Goal: Information Seeking & Learning: Learn about a topic

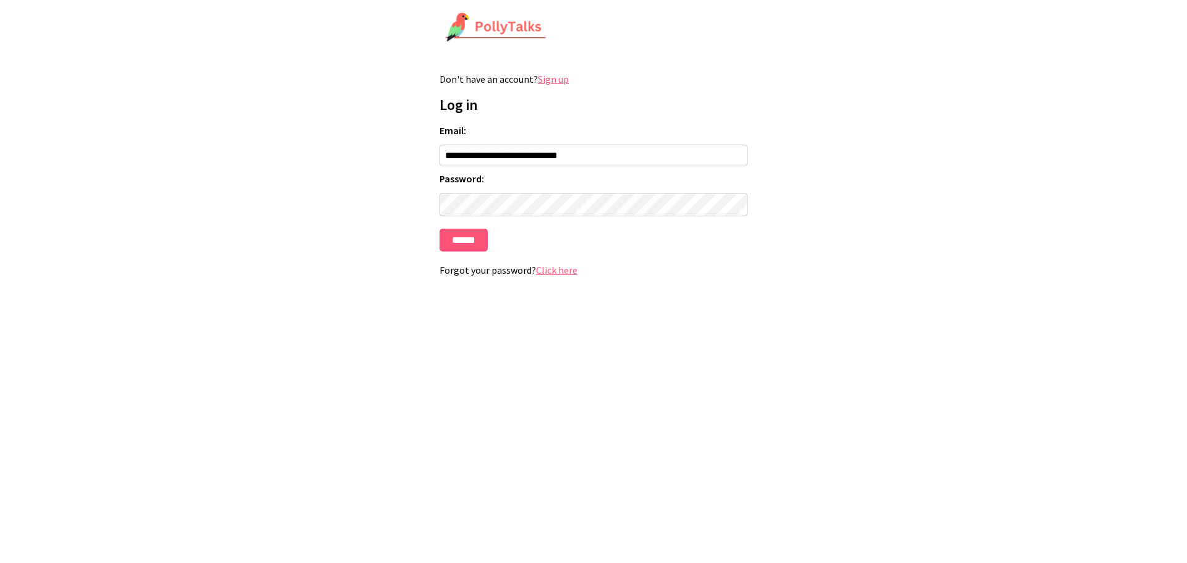
type input "**********"
click at [462, 241] on input "******" at bounding box center [464, 240] width 48 height 23
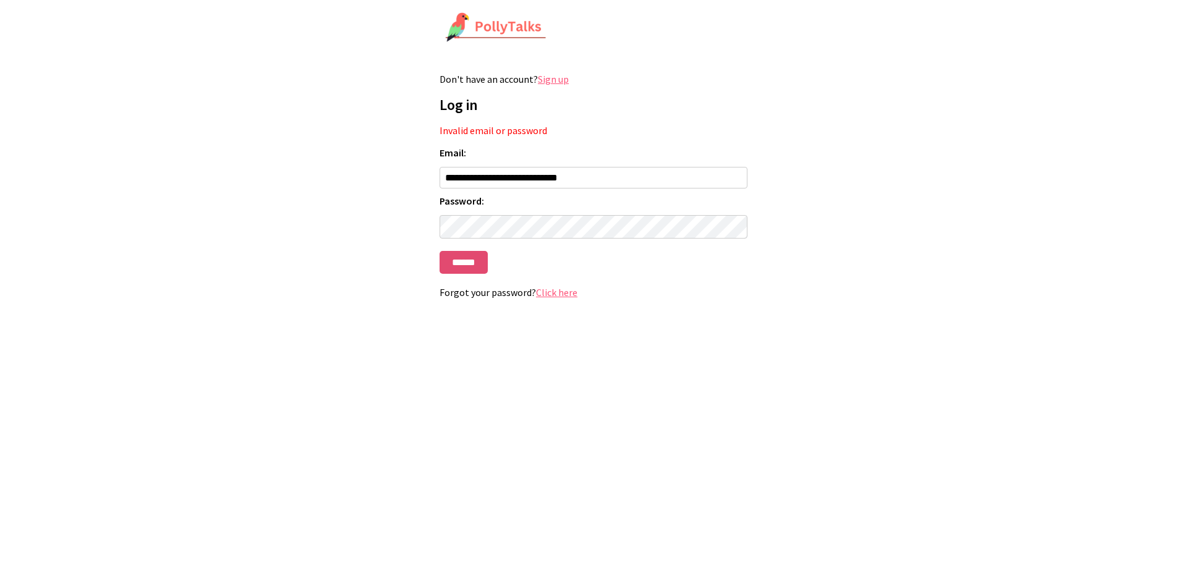
click at [466, 258] on input "******" at bounding box center [464, 262] width 48 height 23
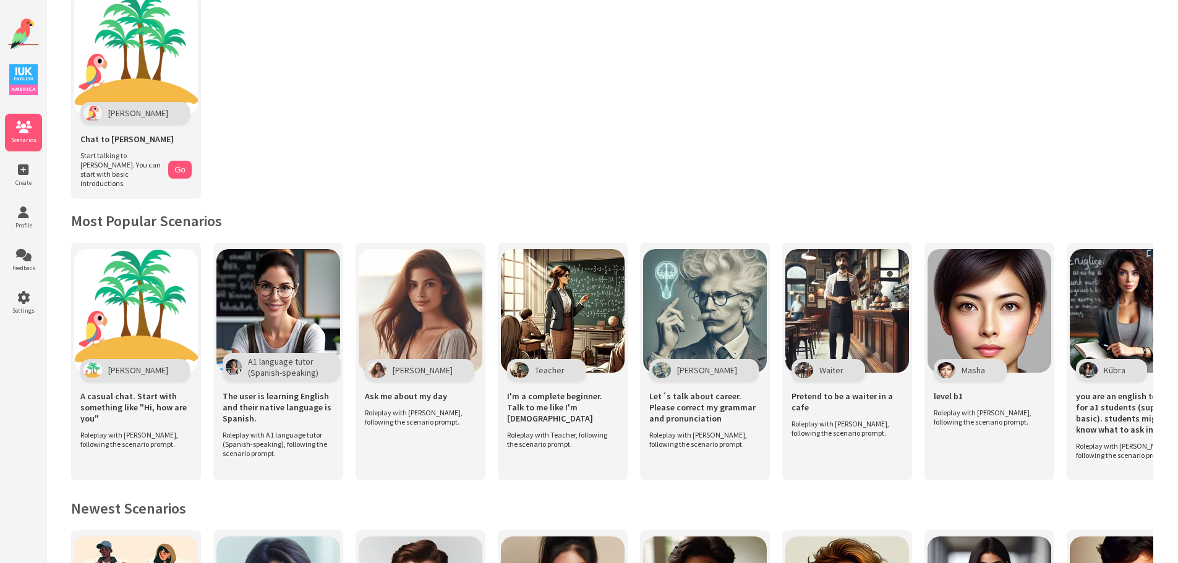
scroll to position [124, 0]
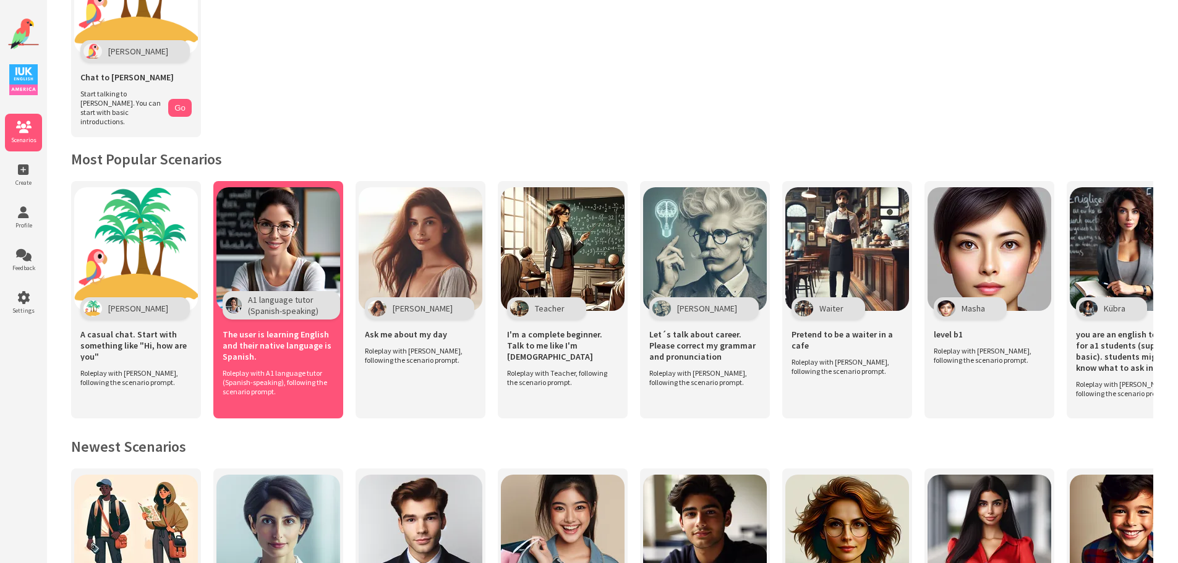
click at [274, 301] on span "A1 language tutor (Spanish-speaking)" at bounding box center [283, 305] width 71 height 22
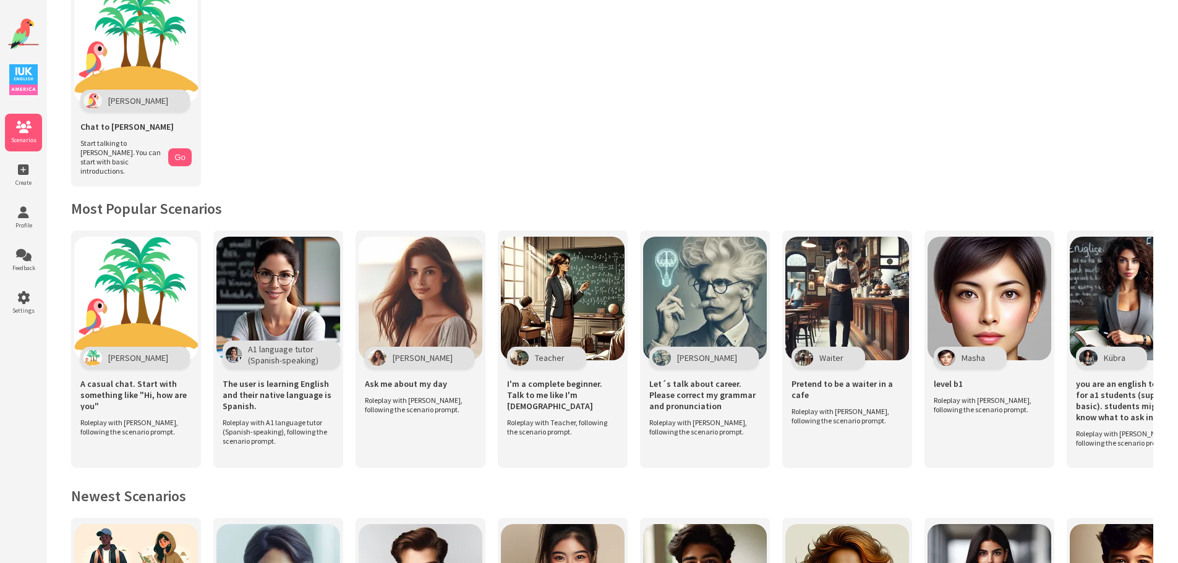
scroll to position [44, 0]
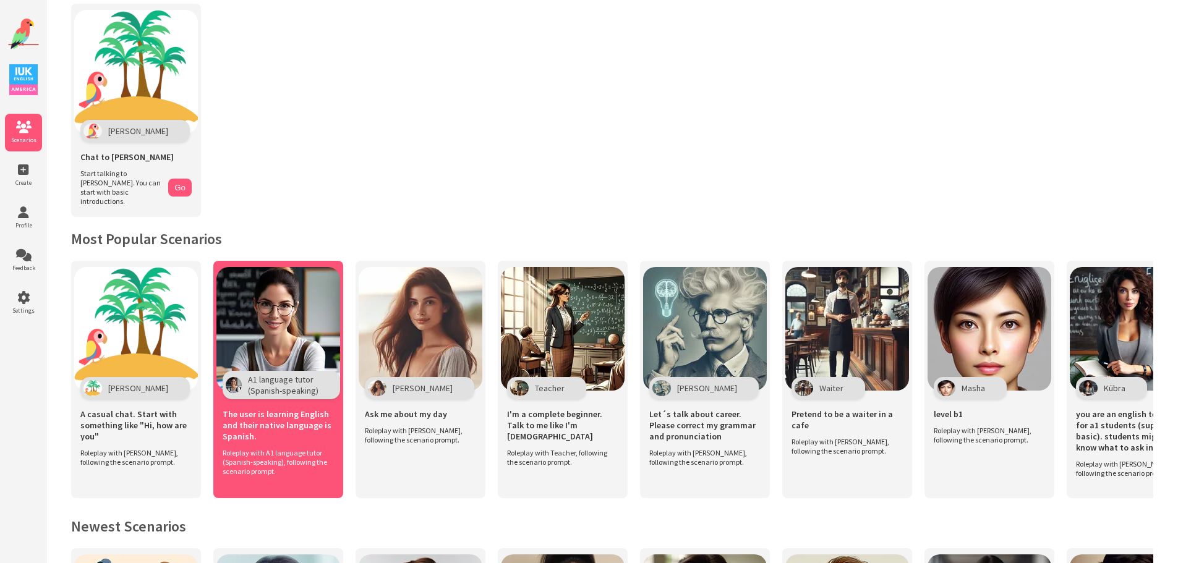
click at [262, 374] on span "A1 language tutor (Spanish-speaking)" at bounding box center [283, 385] width 71 height 22
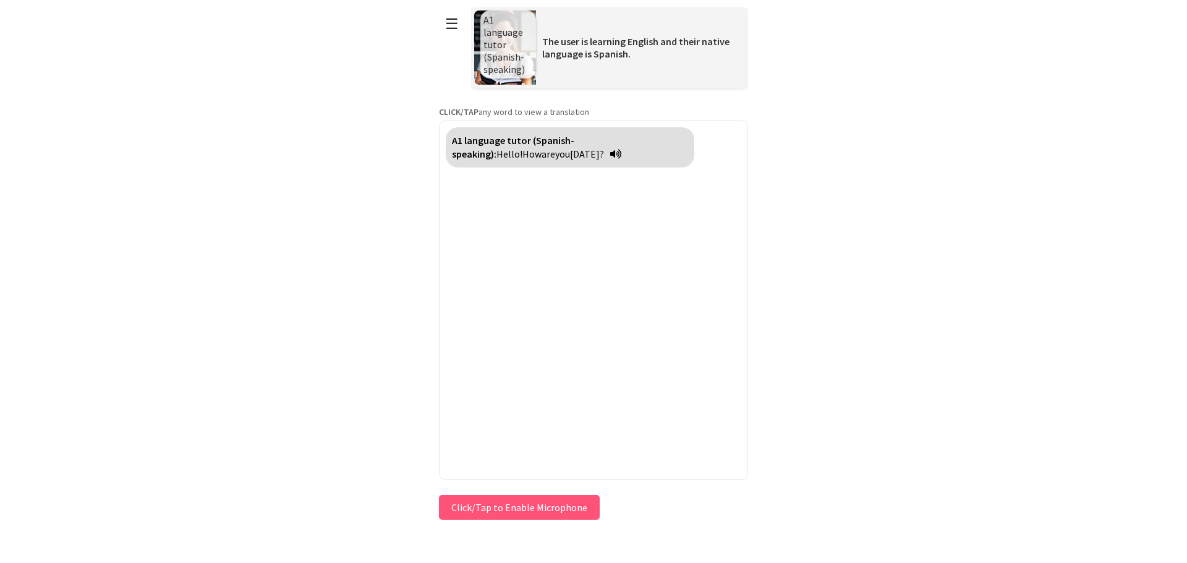
click at [535, 503] on button "Click/Tap to Enable Microphone" at bounding box center [519, 507] width 161 height 25
click at [529, 516] on button "Click/Tap to Enable Microphone" at bounding box center [519, 507] width 161 height 25
click at [545, 506] on button "Click/Tap to Enable Microphone" at bounding box center [519, 507] width 161 height 25
click at [610, 152] on icon at bounding box center [615, 154] width 11 height 10
click at [610, 150] on icon at bounding box center [615, 154] width 11 height 10
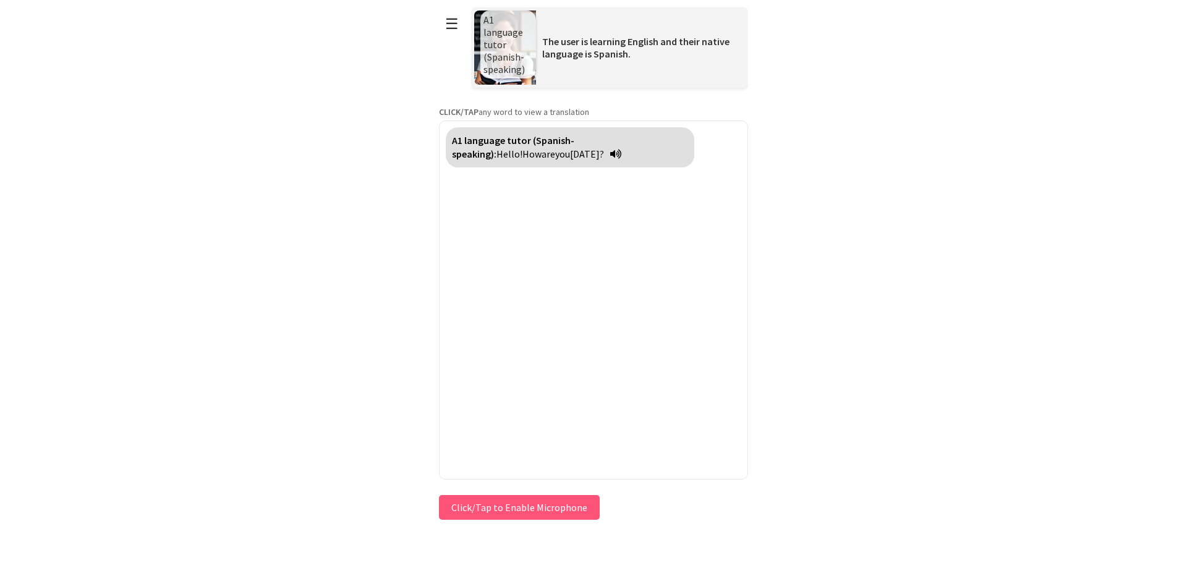
click at [823, 382] on html "**********" at bounding box center [593, 281] width 1187 height 563
click at [521, 508] on button "Click/Tap to Enable Microphone" at bounding box center [519, 507] width 161 height 25
click at [558, 511] on button "Click/Tap to Enable Microphone" at bounding box center [519, 507] width 161 height 25
click at [610, 153] on icon at bounding box center [615, 154] width 11 height 10
click at [525, 511] on button "Click/Tap to Enable Microphone" at bounding box center [519, 507] width 161 height 25
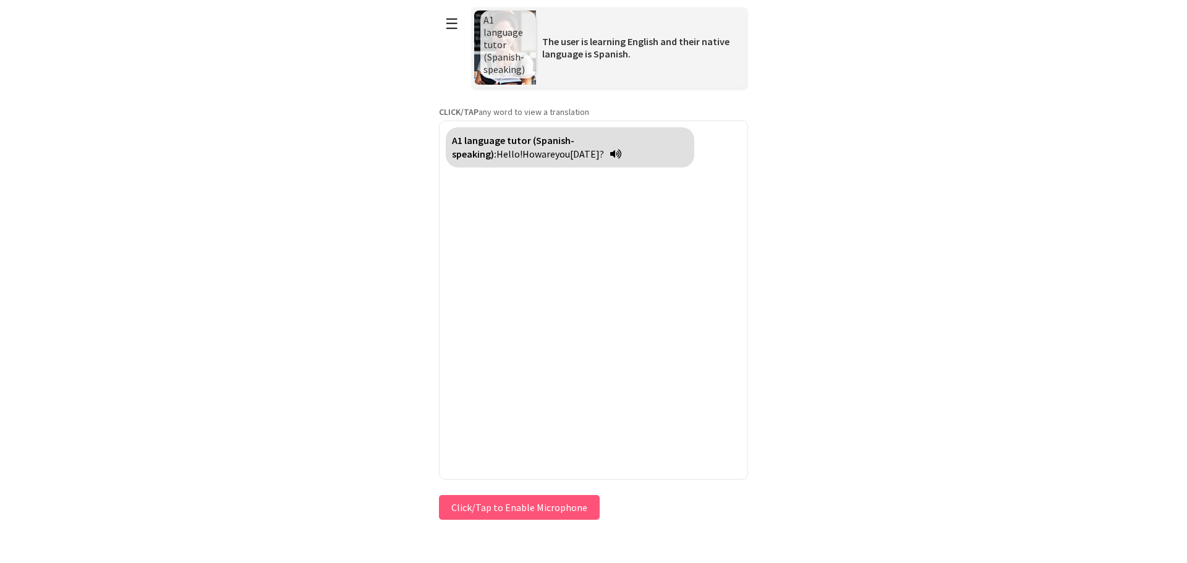
click at [563, 51] on span "The user is learning English and their native language is Spanish." at bounding box center [635, 47] width 187 height 25
click at [498, 35] on span "A1 language tutor (Spanish-speaking)" at bounding box center [504, 45] width 41 height 62
click at [532, 504] on button "Click/Tap to Enable Microphone" at bounding box center [519, 507] width 161 height 25
drag, startPoint x: 1143, startPoint y: 1, endPoint x: 860, endPoint y: 255, distance: 380.1
click at [860, 255] on html "**********" at bounding box center [593, 281] width 1187 height 563
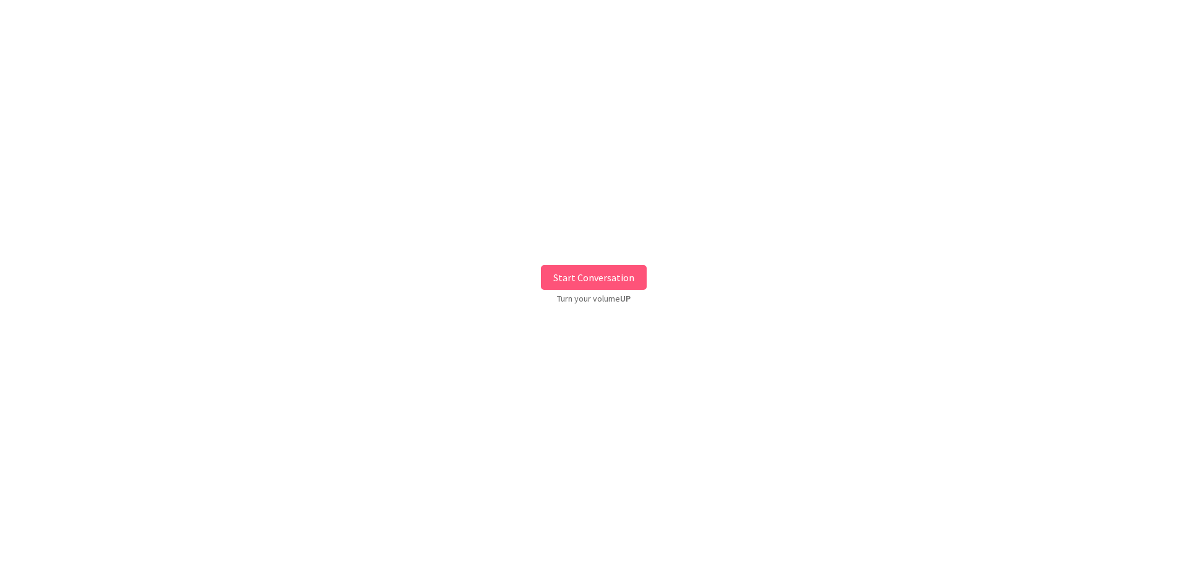
click at [604, 279] on button "Start Conversation" at bounding box center [594, 277] width 106 height 25
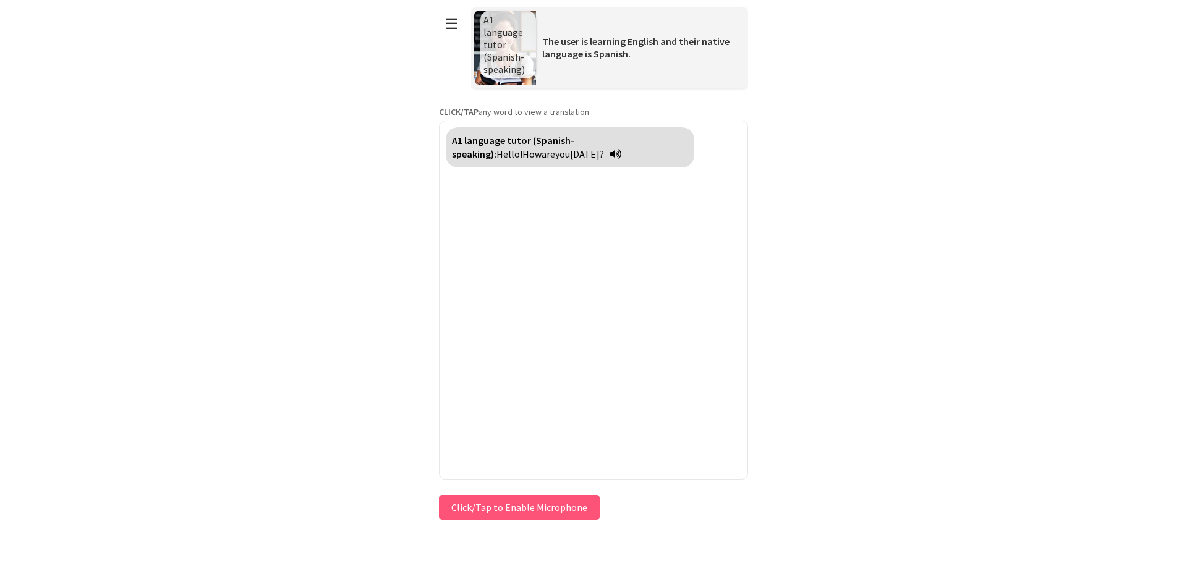
click at [504, 513] on button "Click/Tap to Enable Microphone" at bounding box center [519, 507] width 161 height 25
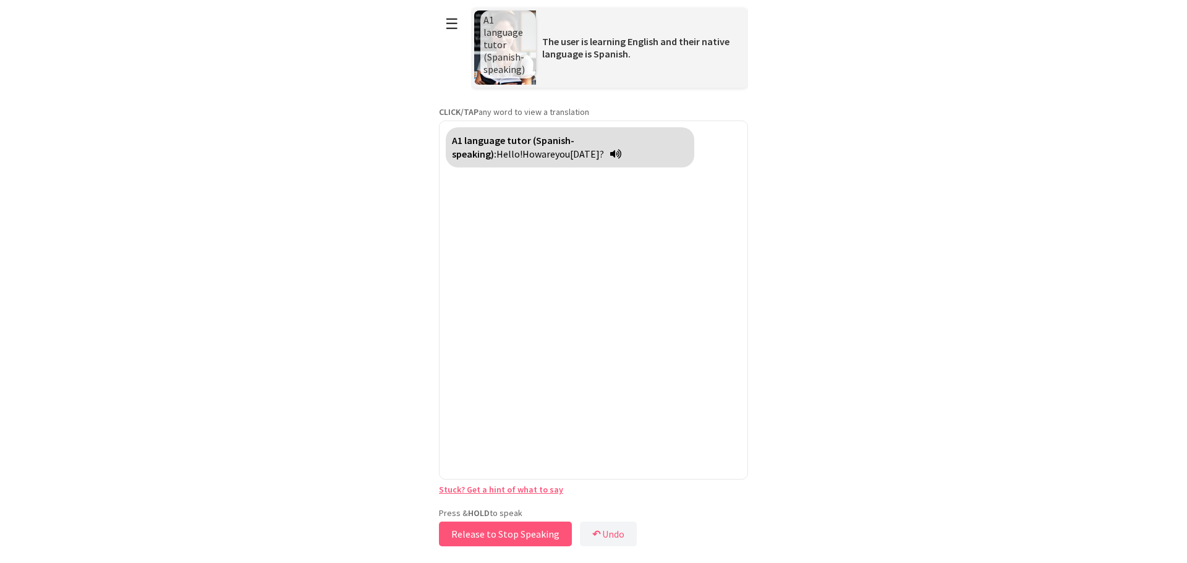
click at [501, 537] on button "Release to Stop Speaking" at bounding box center [505, 534] width 133 height 25
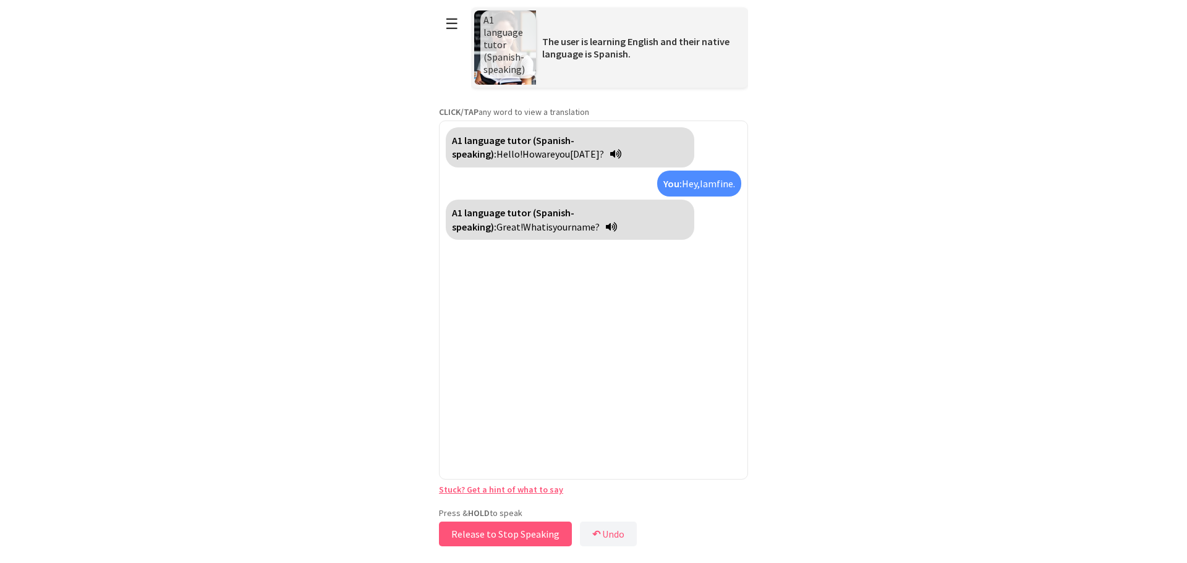
click at [528, 537] on button "Release to Stop Speaking" at bounding box center [505, 534] width 133 height 25
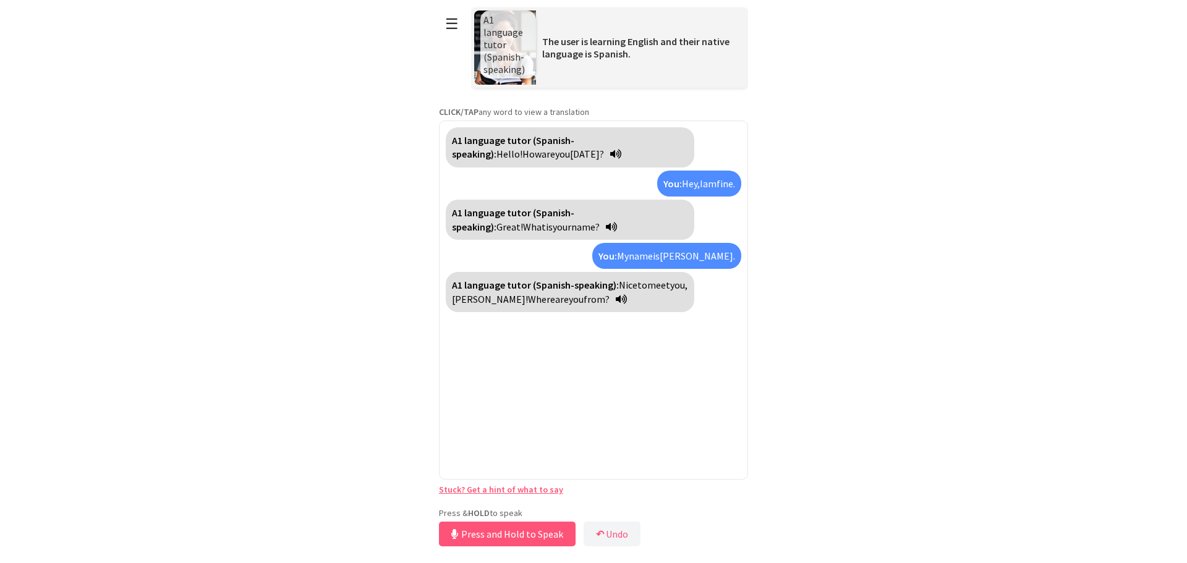
click at [513, 534] on button "Press and Hold to Speak" at bounding box center [507, 534] width 137 height 25
click at [513, 534] on button "Release to Stop Speaking" at bounding box center [501, 534] width 133 height 25
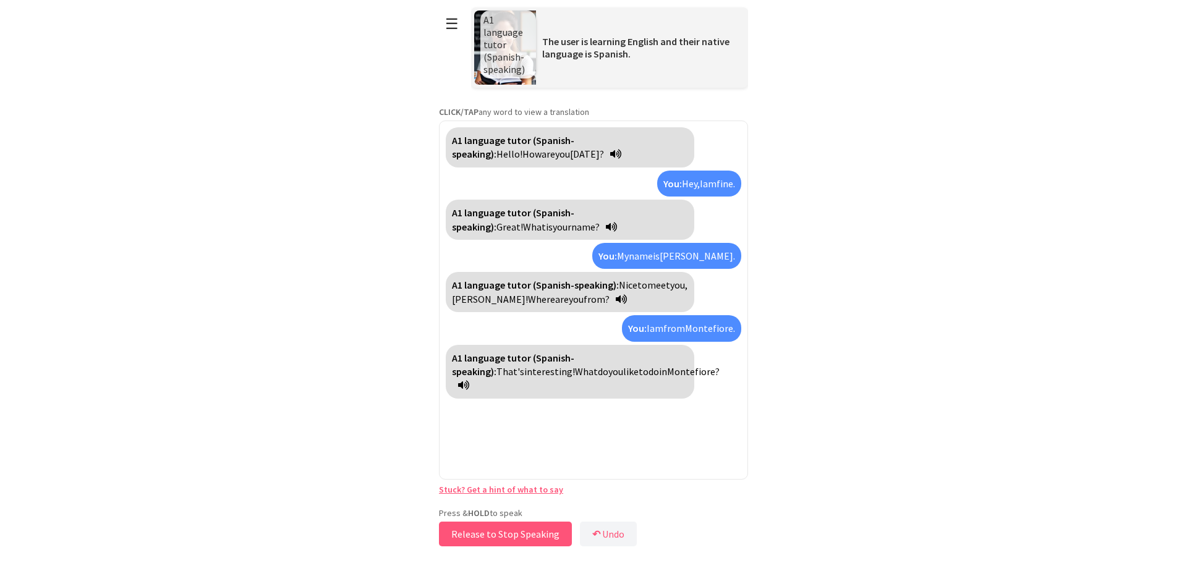
click at [502, 536] on button "Release to Stop Speaking" at bounding box center [505, 534] width 133 height 25
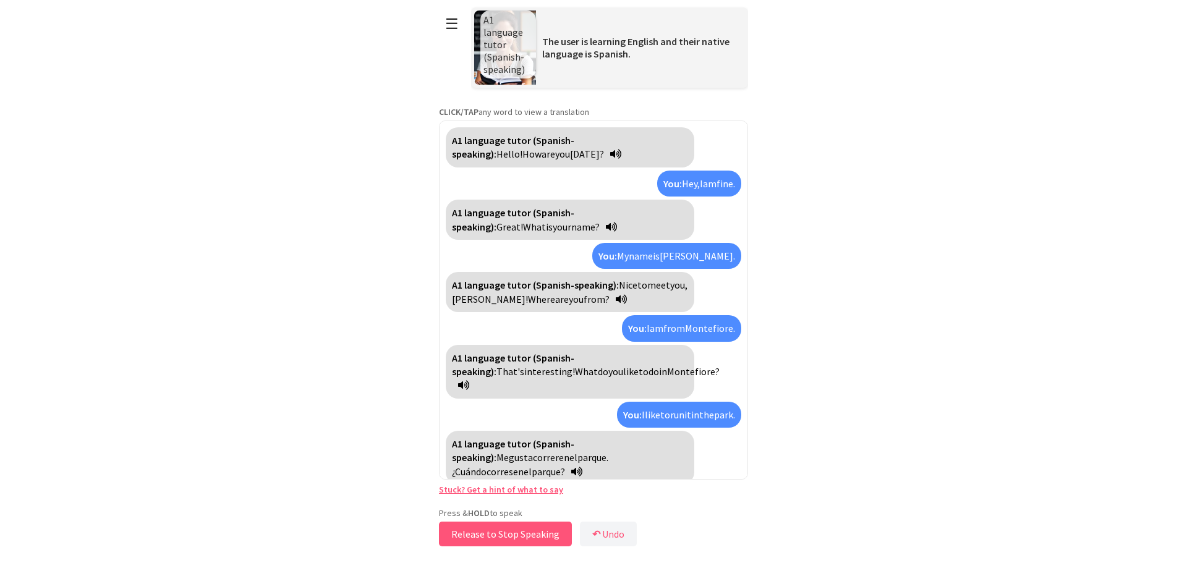
click at [508, 534] on button "Release to Stop Speaking" at bounding box center [505, 534] width 133 height 25
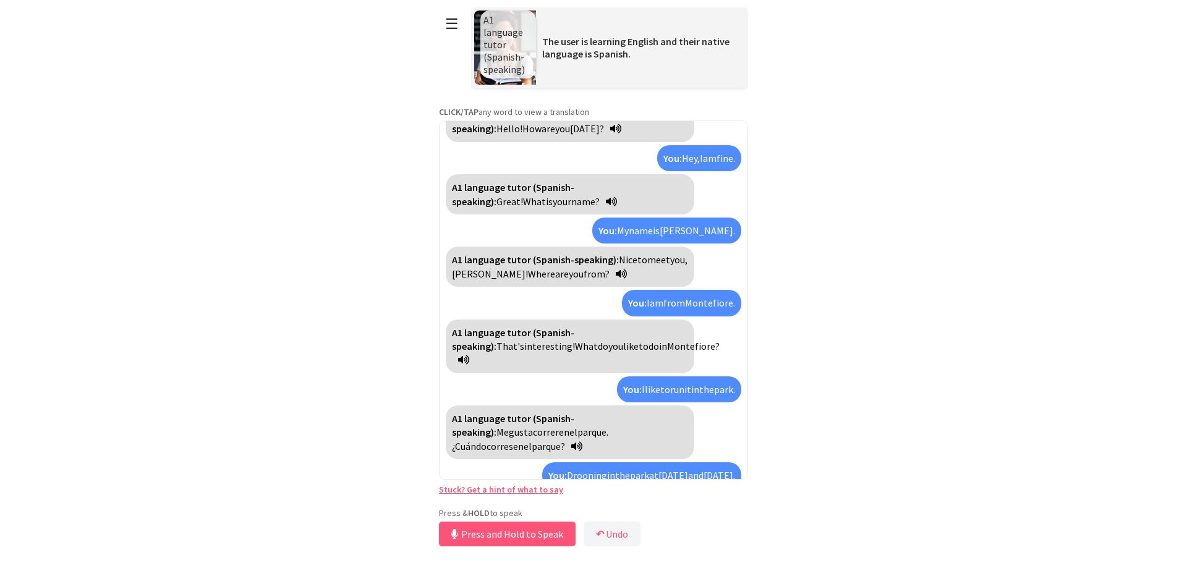
scroll to position [67, 0]
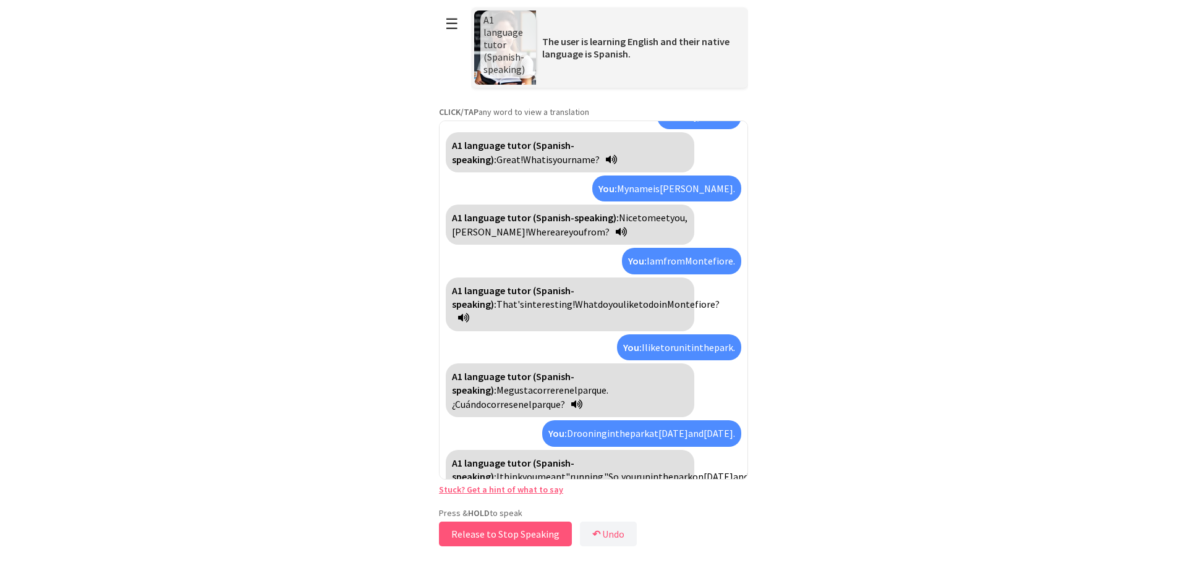
click at [534, 534] on button "Release to Stop Speaking" at bounding box center [505, 534] width 133 height 25
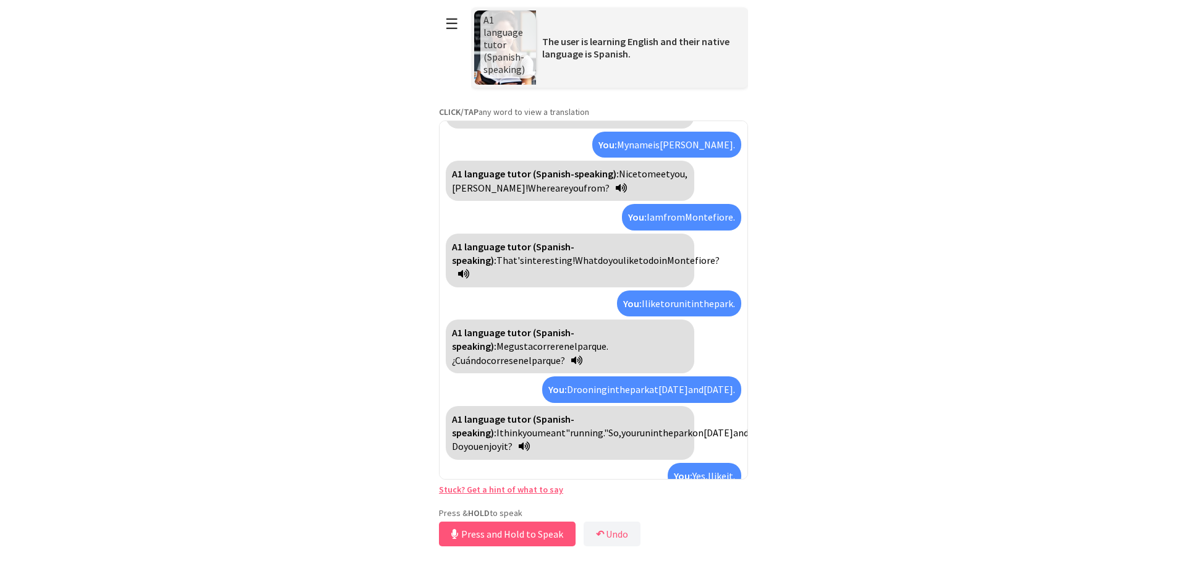
scroll to position [168, 0]
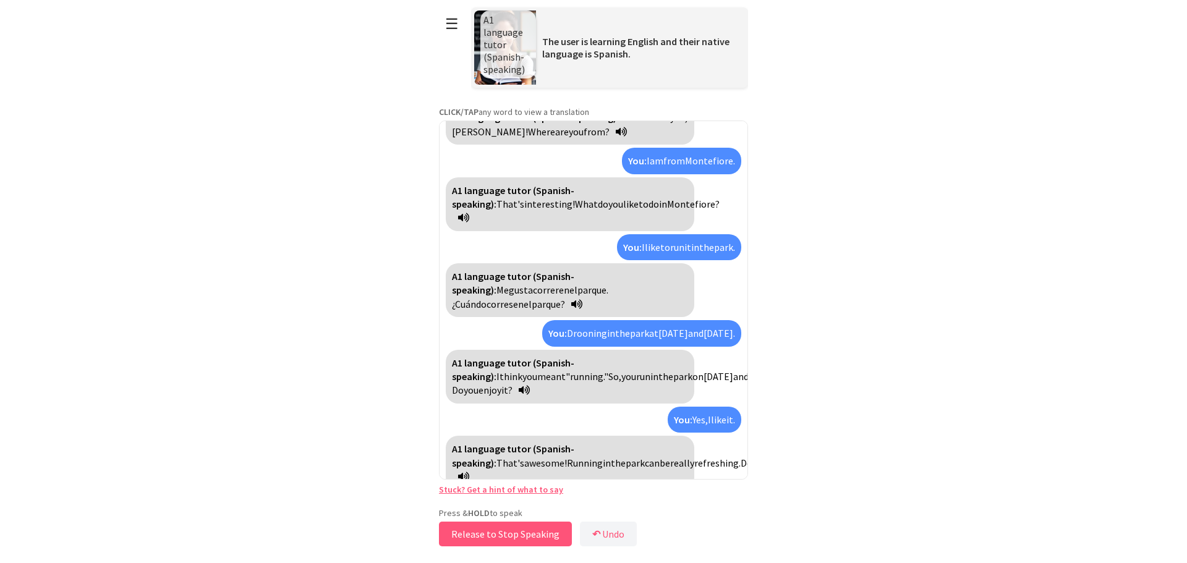
click at [518, 534] on button "Release to Stop Speaking" at bounding box center [505, 534] width 133 height 25
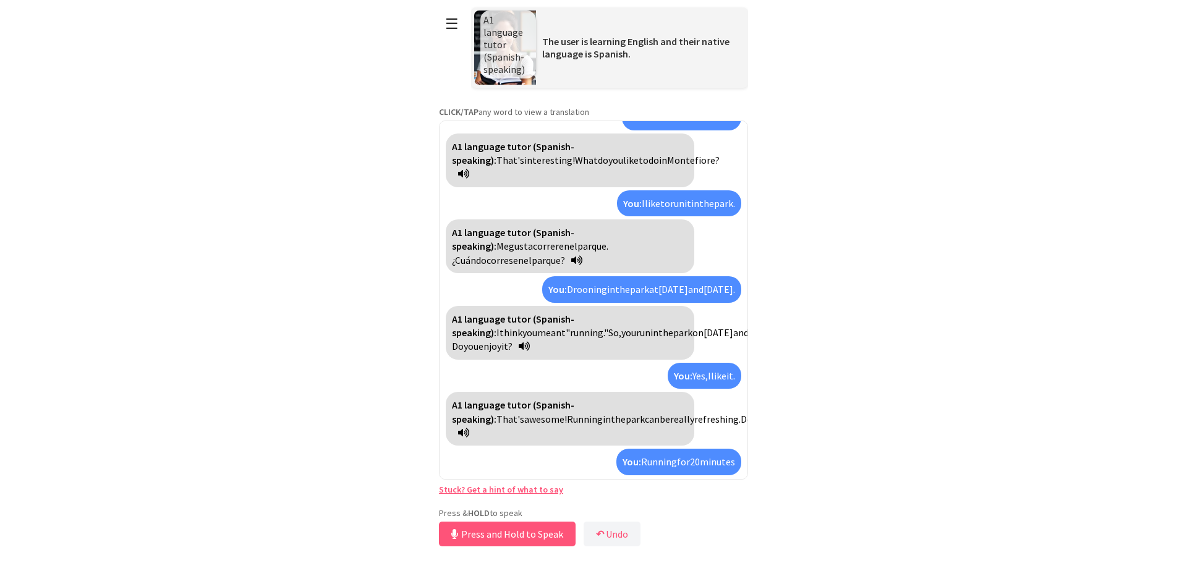
scroll to position [268, 0]
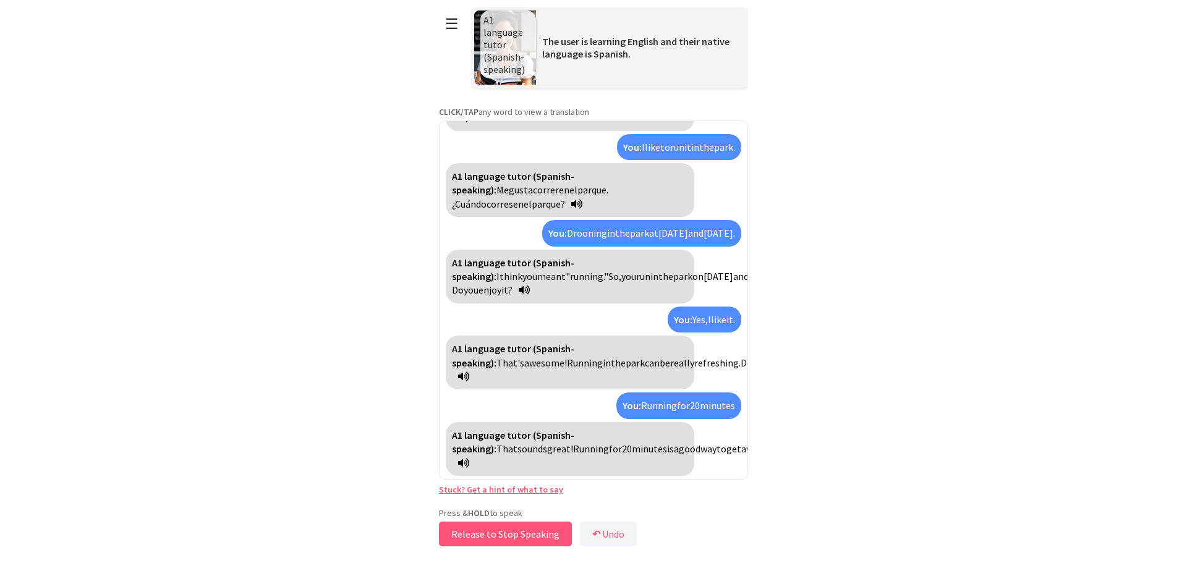
click at [515, 537] on button "Release to Stop Speaking" at bounding box center [505, 534] width 133 height 25
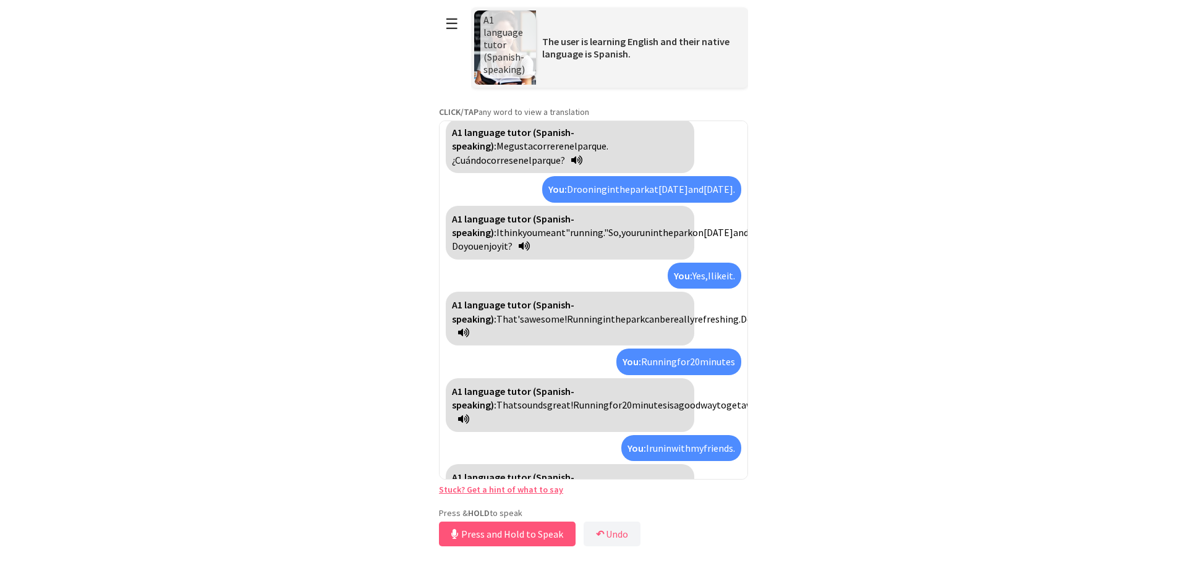
scroll to position [368, 0]
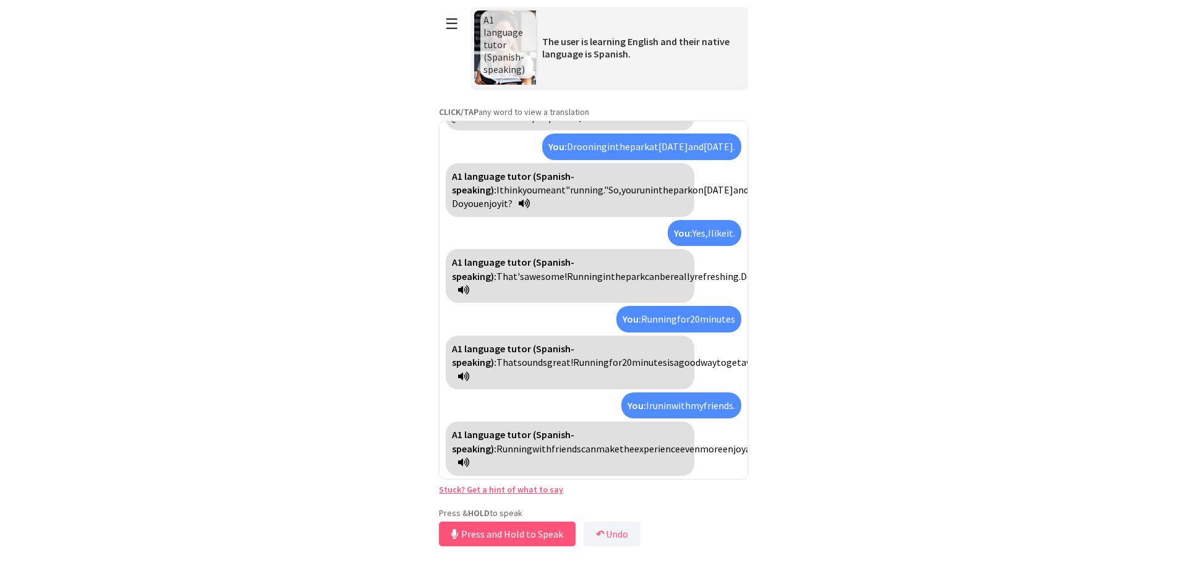
click at [469, 465] on icon at bounding box center [463, 463] width 11 height 10
click at [469, 464] on icon at bounding box center [463, 463] width 11 height 10
click at [504, 533] on button "Release to Stop Speaking" at bounding box center [505, 534] width 133 height 25
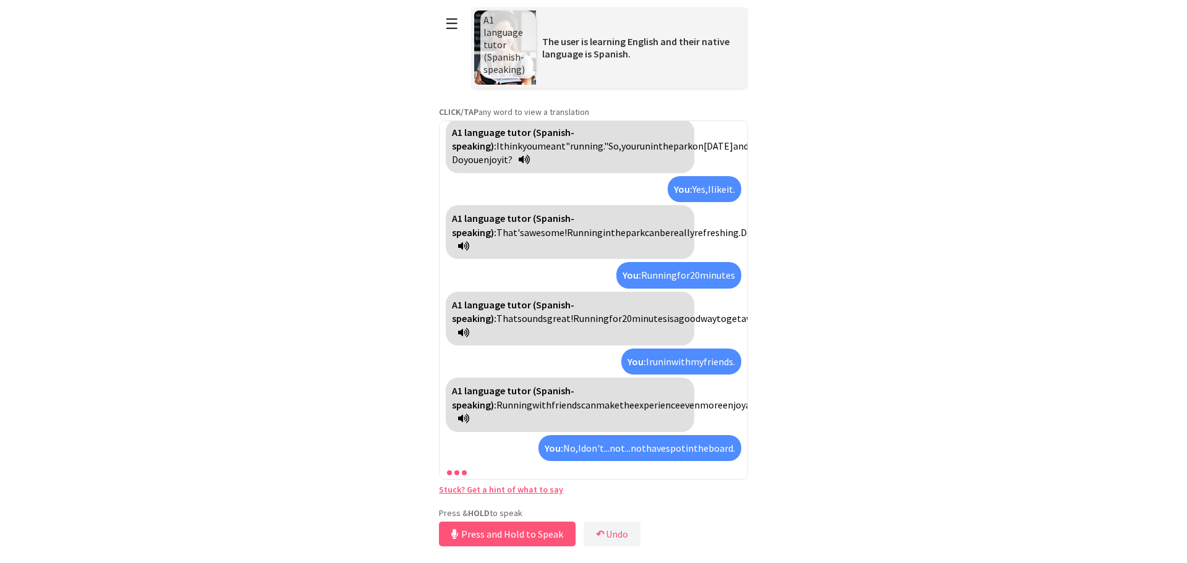
scroll to position [496, 0]
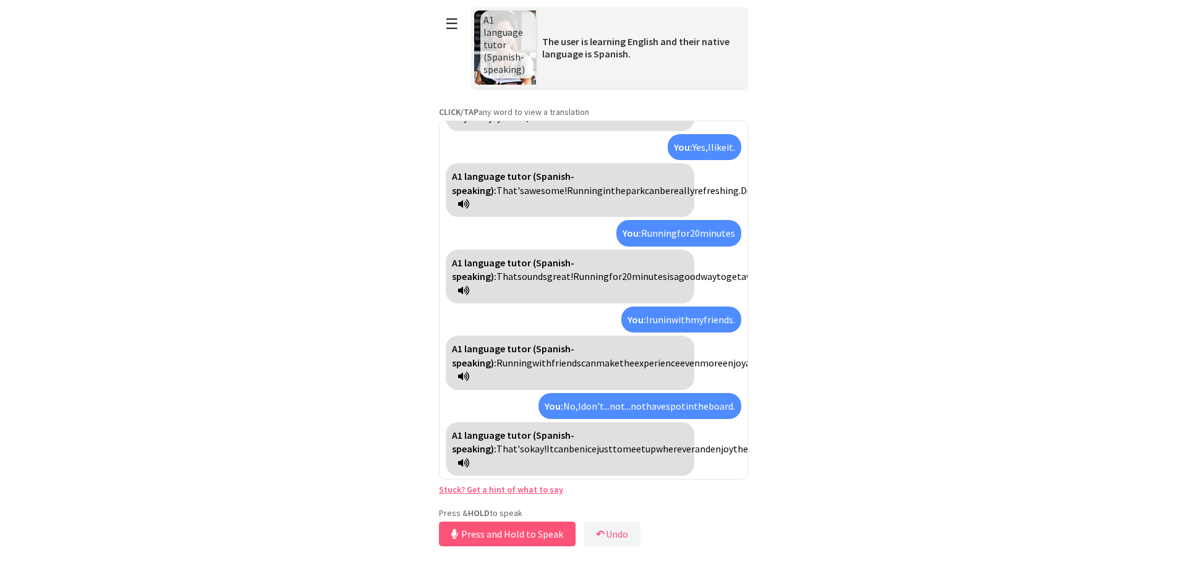
click at [566, 429] on strong "A1 language tutor (Spanish-speaking):" at bounding box center [513, 442] width 122 height 26
click at [542, 429] on strong "Tutor de idioma A1 (habla hispana):" at bounding box center [508, 442] width 113 height 26
click at [575, 429] on strong "A1 language tutor (Spanish-speaking):" at bounding box center [513, 442] width 122 height 26
click at [838, 443] on span "decide" at bounding box center [851, 449] width 27 height 12
click at [652, 443] on span "wherever" at bounding box center [671, 449] width 39 height 12
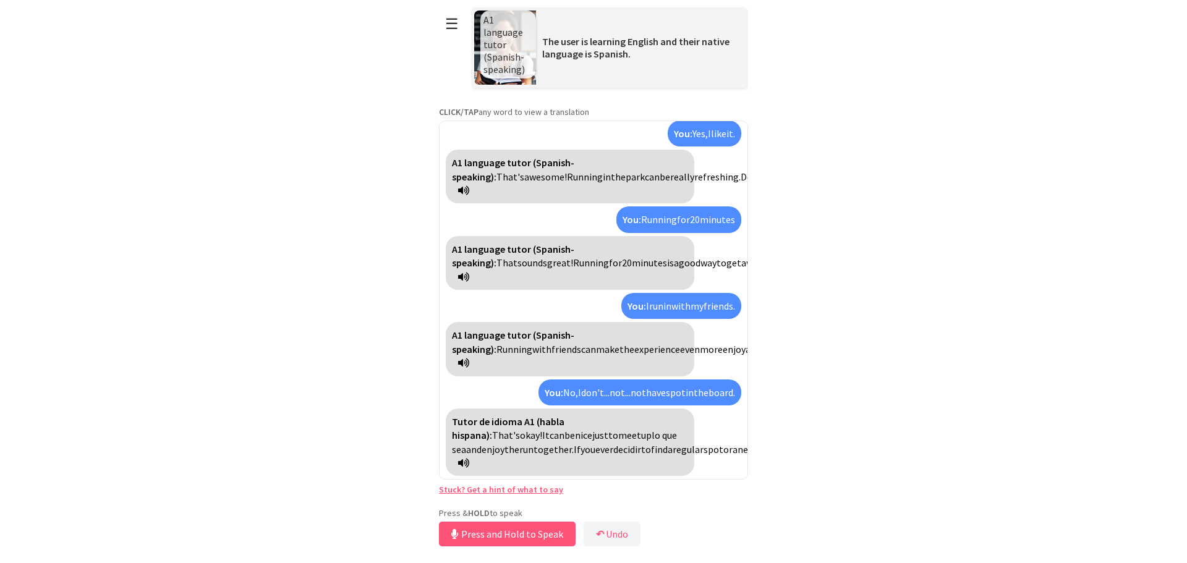
click at [553, 429] on span "lo que sea" at bounding box center [564, 442] width 225 height 26
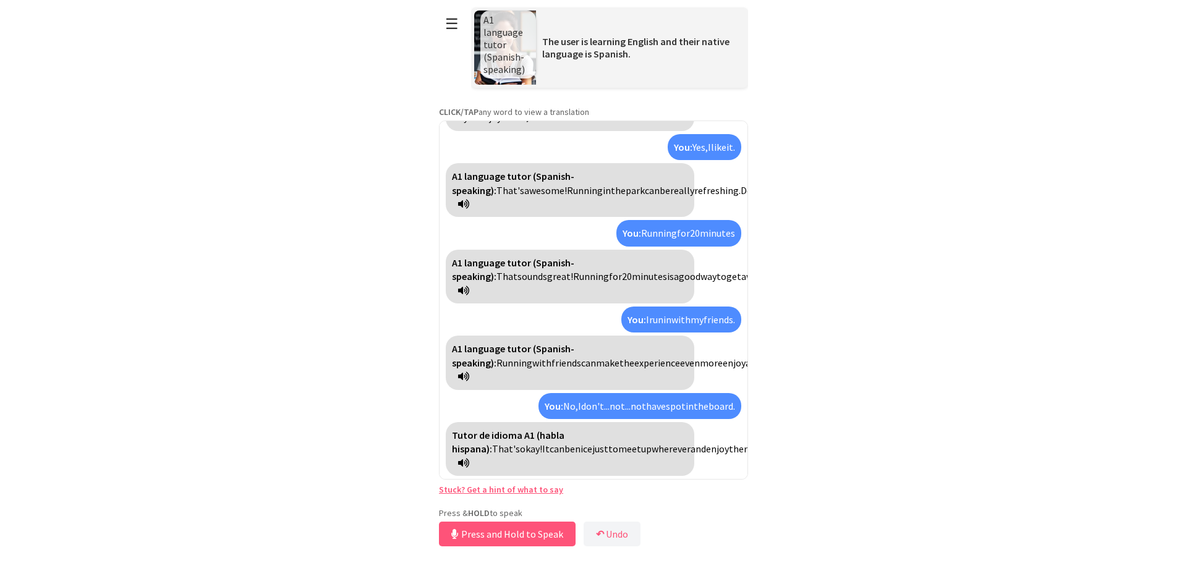
click at [652, 443] on span "wherever" at bounding box center [671, 449] width 39 height 12
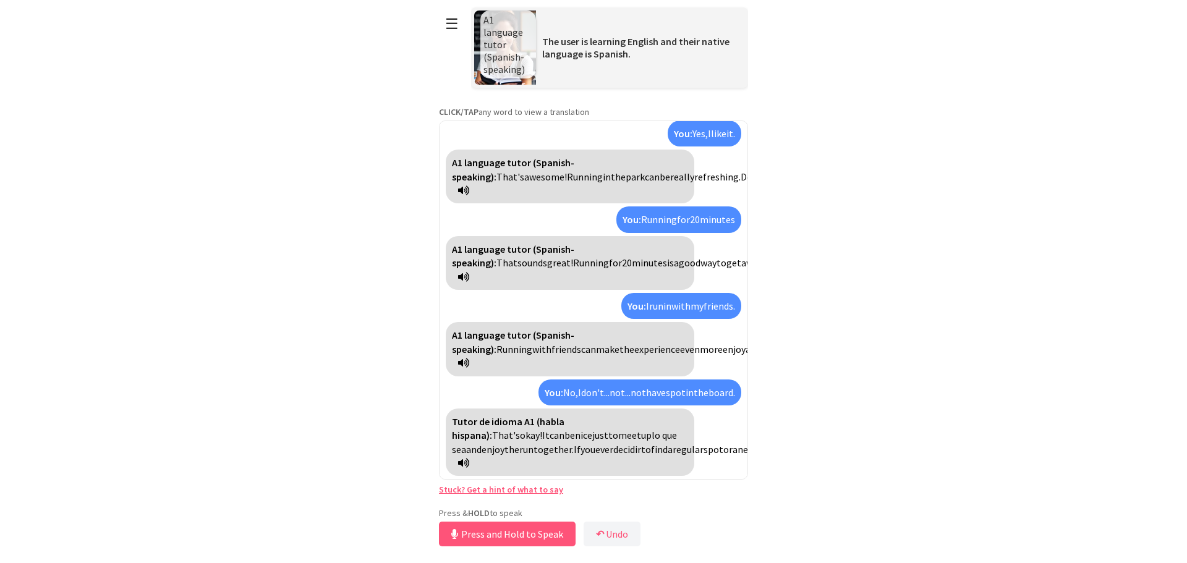
click at [565, 416] on strong "Tutor de idioma A1 (habla hispana):" at bounding box center [508, 429] width 113 height 26
click at [554, 429] on span "can" at bounding box center [561, 435] width 15 height 12
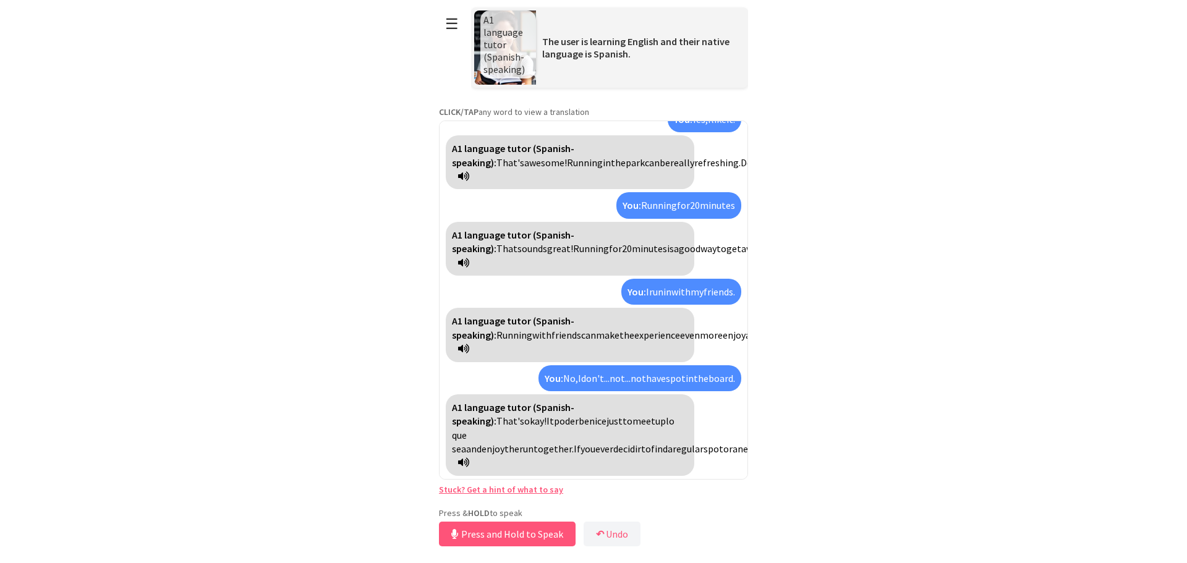
click at [579, 415] on span "be" at bounding box center [584, 421] width 11 height 12
click at [592, 415] on span "nice" at bounding box center [600, 421] width 17 height 12
click at [613, 415] on span "just" at bounding box center [621, 421] width 16 height 12
click at [687, 415] on span "to" at bounding box center [692, 421] width 10 height 12
click at [692, 415] on span "meet" at bounding box center [703, 421] width 23 height 12
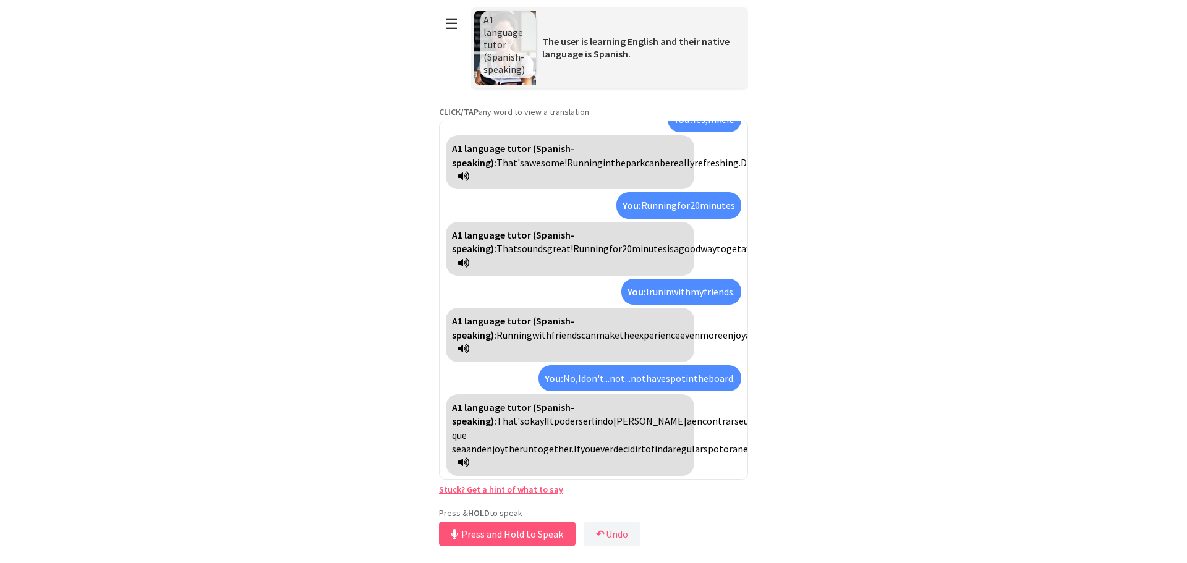
click at [744, 415] on span "up" at bounding box center [749, 421] width 11 height 12
click at [483, 443] on span "enjoy" at bounding box center [493, 449] width 23 height 12
click at [504, 536] on button "Release to Stop Speaking" at bounding box center [505, 534] width 133 height 25
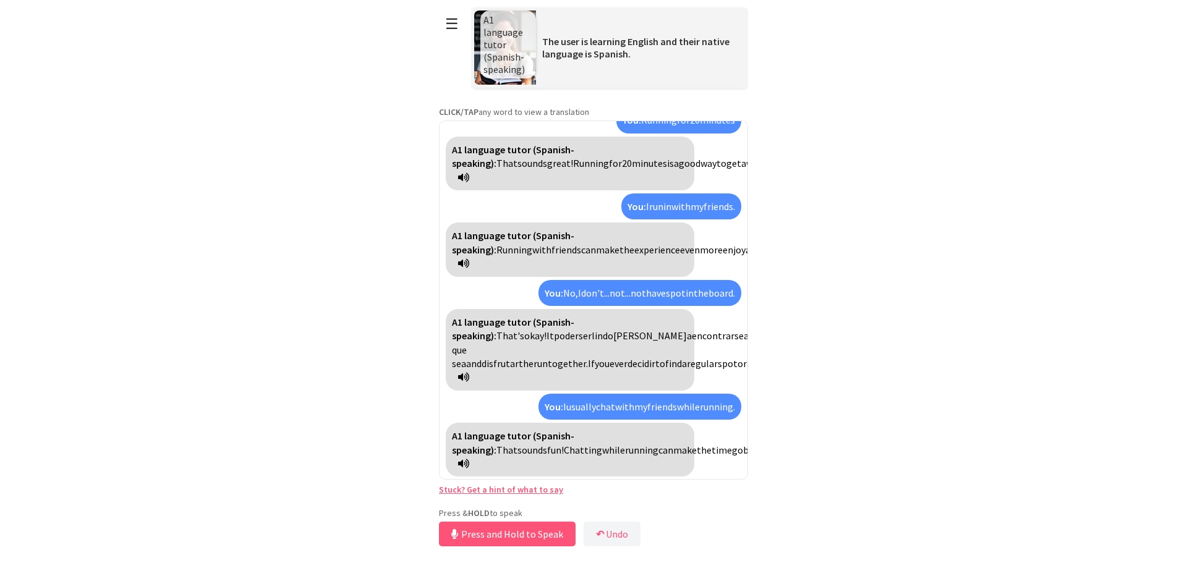
scroll to position [610, 0]
click at [469, 468] on icon at bounding box center [463, 463] width 11 height 10
click at [526, 535] on button "Release to Stop Speaking" at bounding box center [505, 534] width 133 height 25
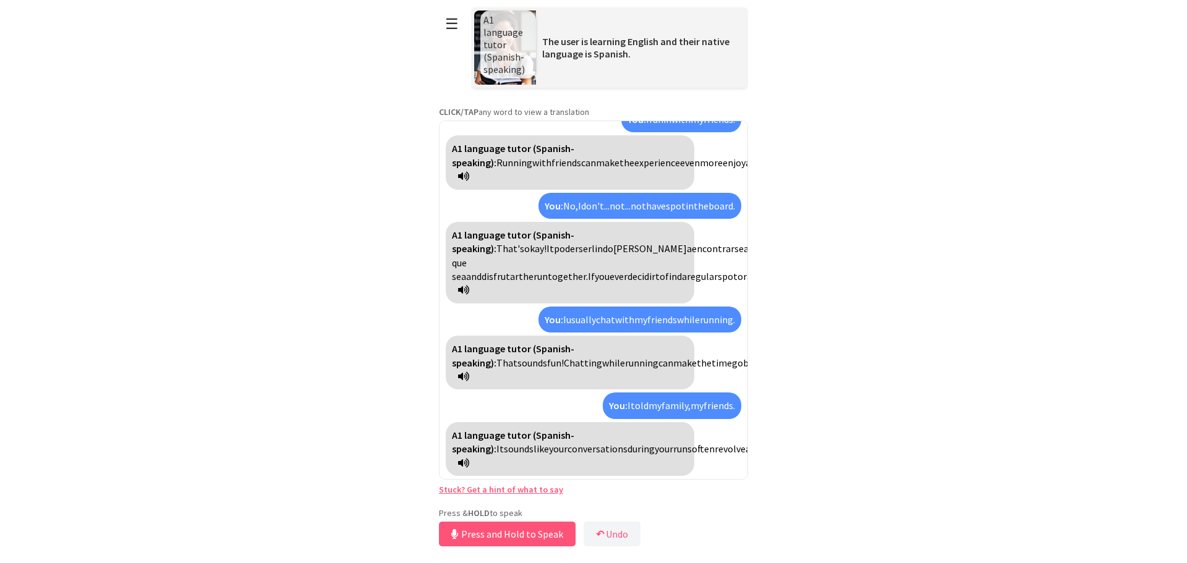
scroll to position [751, 0]
click at [450, 27] on button "☰" at bounding box center [452, 24] width 26 height 32
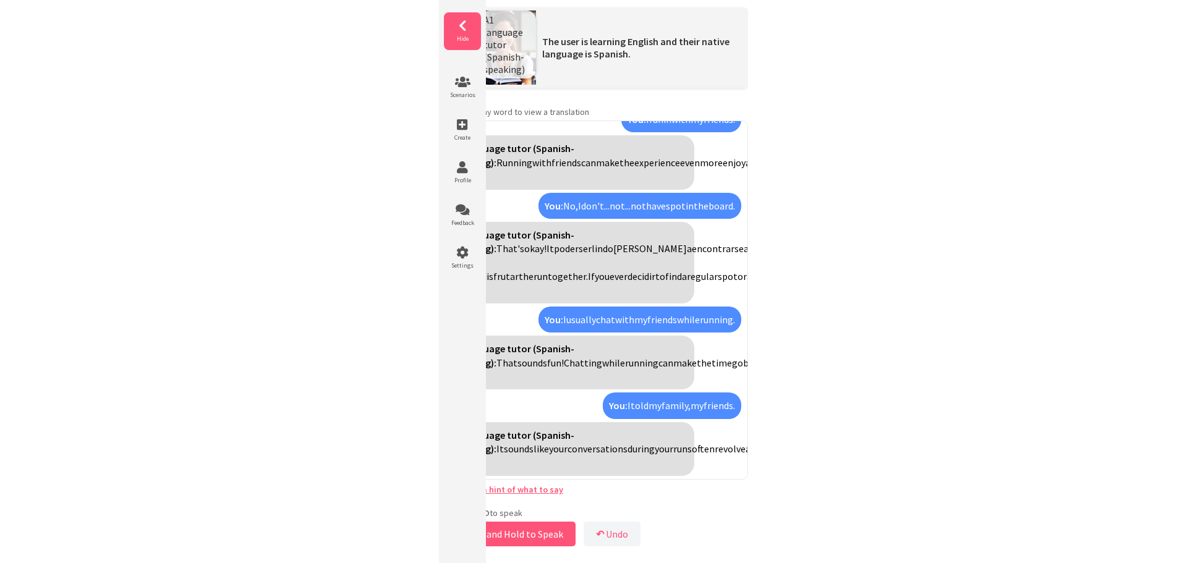
click at [460, 27] on icon at bounding box center [462, 26] width 37 height 12
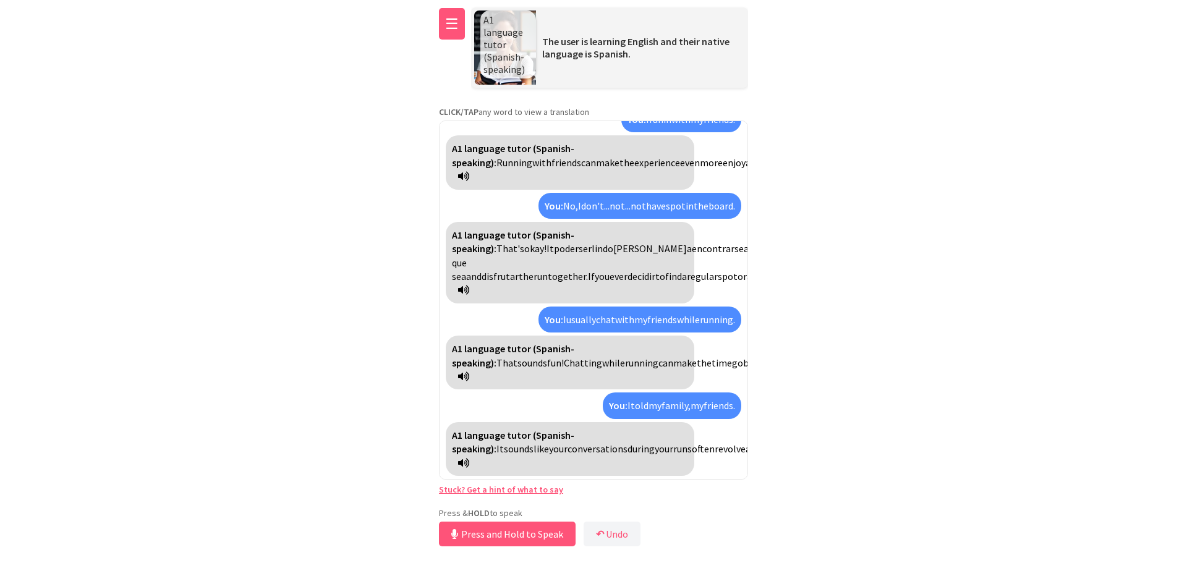
click at [452, 28] on button "☰" at bounding box center [452, 24] width 26 height 32
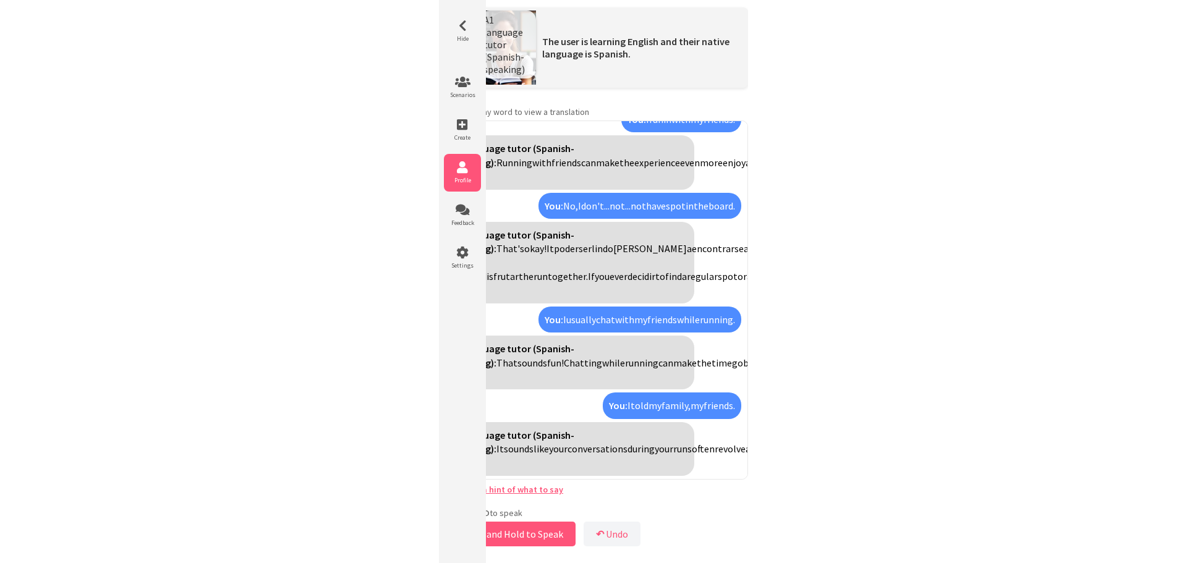
click at [461, 175] on li "Profile" at bounding box center [462, 173] width 37 height 38
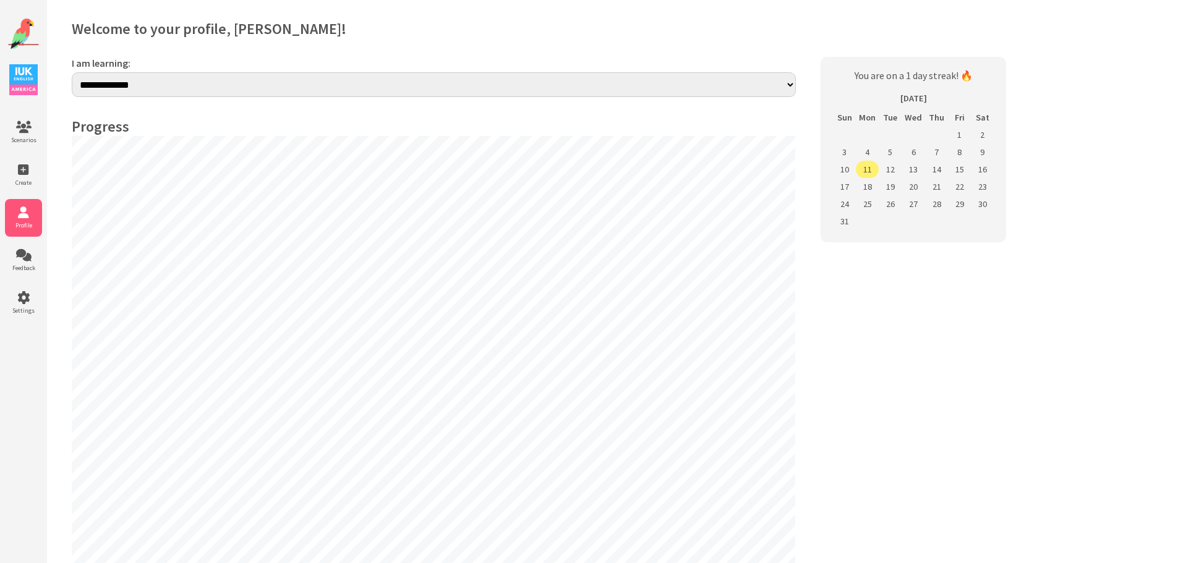
select select "**"
click at [17, 129] on icon at bounding box center [23, 127] width 37 height 12
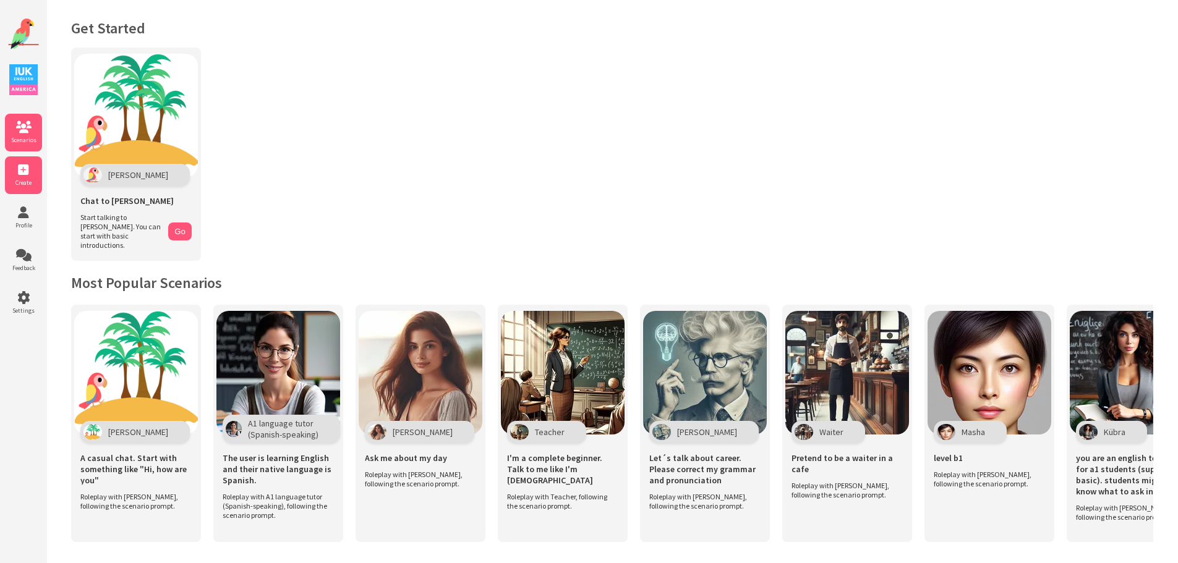
click at [26, 177] on li "Create" at bounding box center [23, 175] width 37 height 38
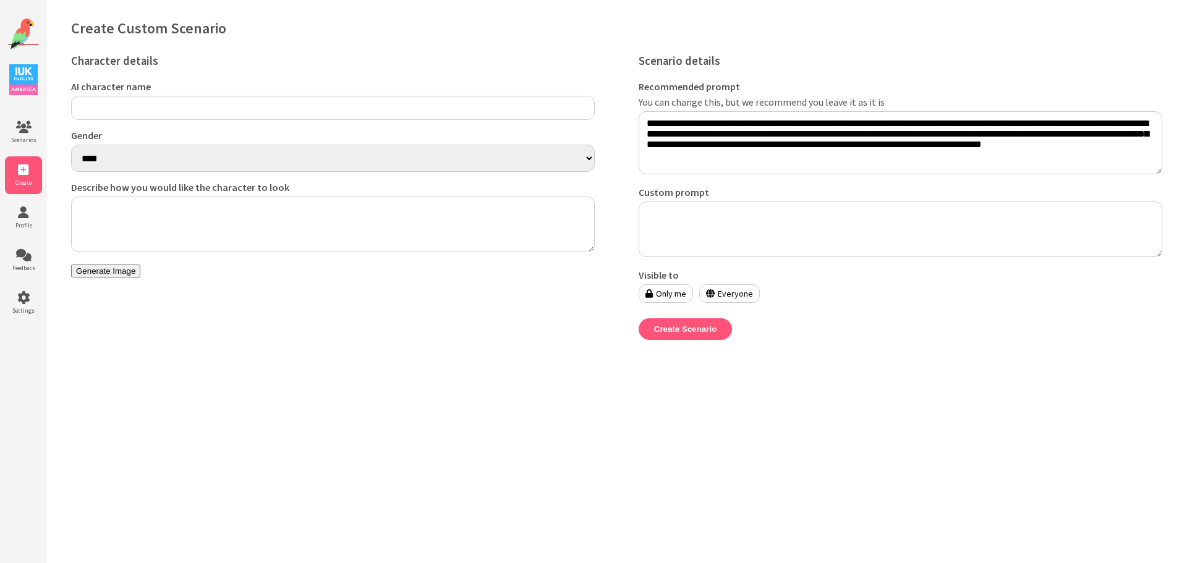
click at [26, 237] on ul "Scenarios Create Profile Feedback Settings" at bounding box center [23, 218] width 37 height 208
click at [16, 212] on icon at bounding box center [23, 213] width 37 height 12
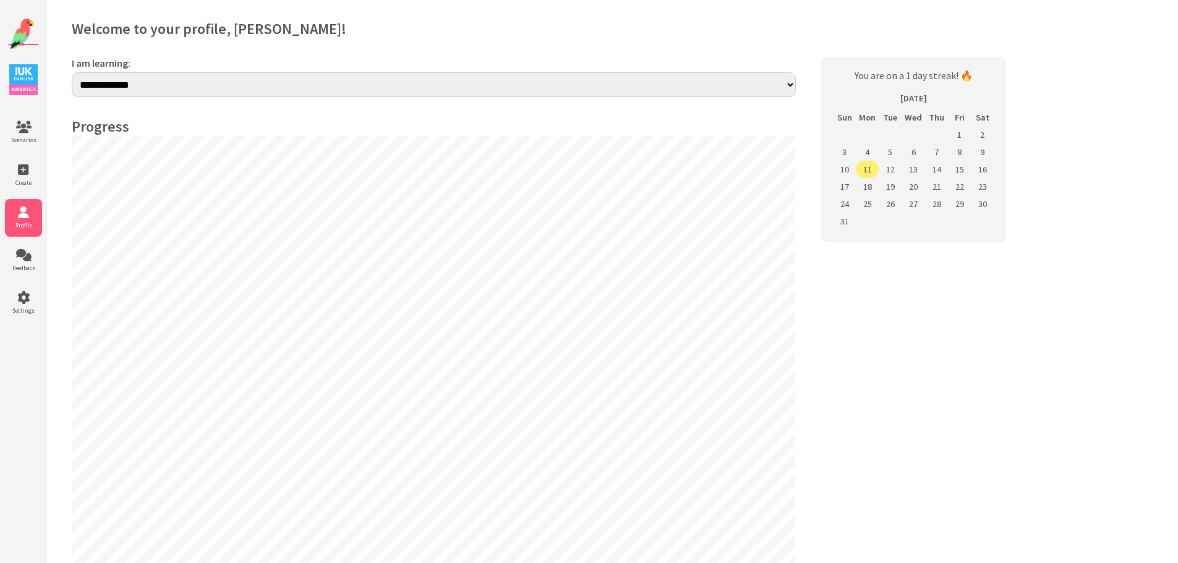
select select "**"
click at [22, 265] on span "Feedback" at bounding box center [23, 268] width 37 height 8
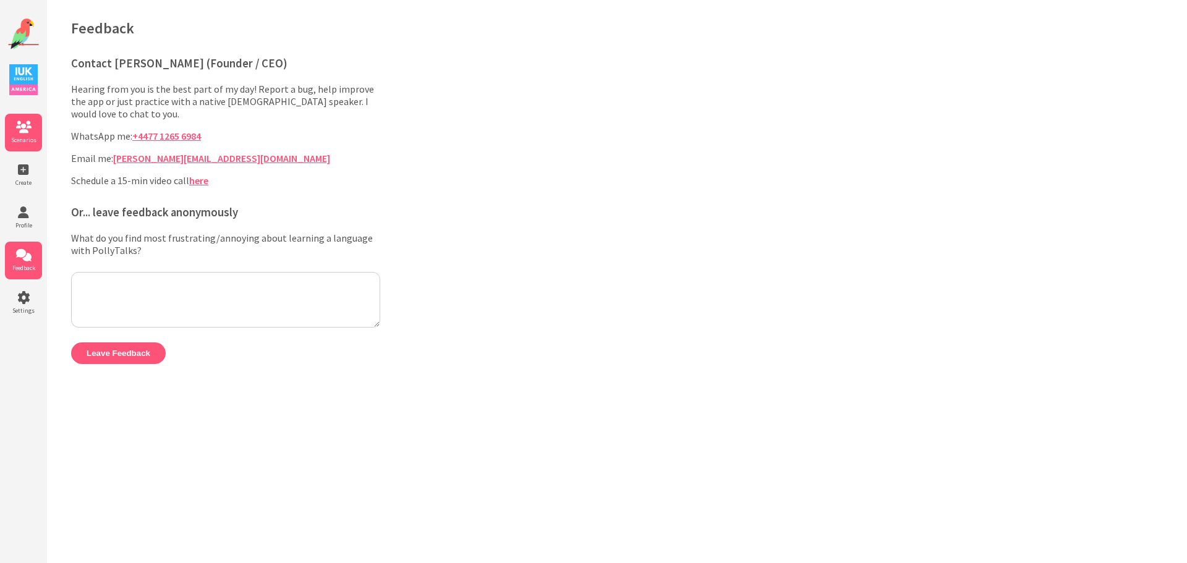
click at [20, 127] on icon at bounding box center [23, 127] width 37 height 12
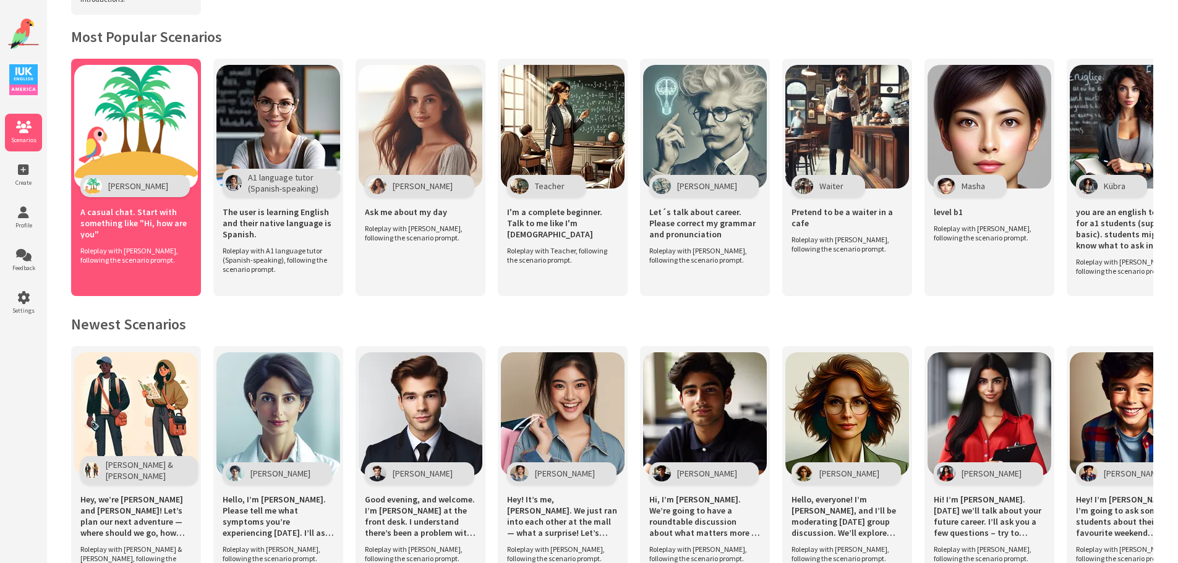
scroll to position [247, 0]
